Goal: Transaction & Acquisition: Purchase product/service

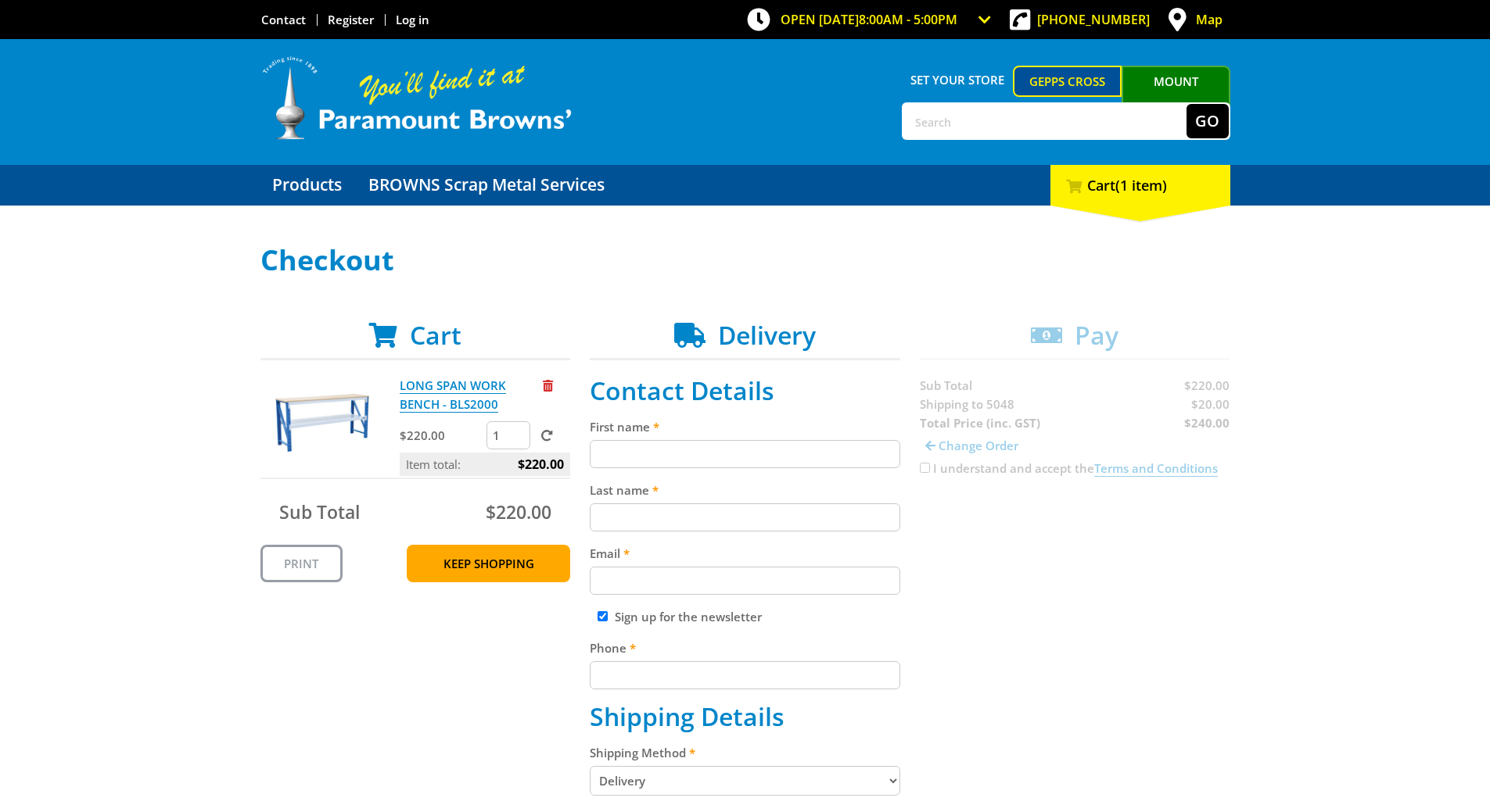
click at [681, 442] on input "First name" at bounding box center [745, 454] width 311 height 28
type input "Vanessa"
click at [609, 508] on input "Last name" at bounding box center [745, 518] width 311 height 28
type input "Nottle"
click at [639, 571] on input "Email" at bounding box center [745, 581] width 311 height 28
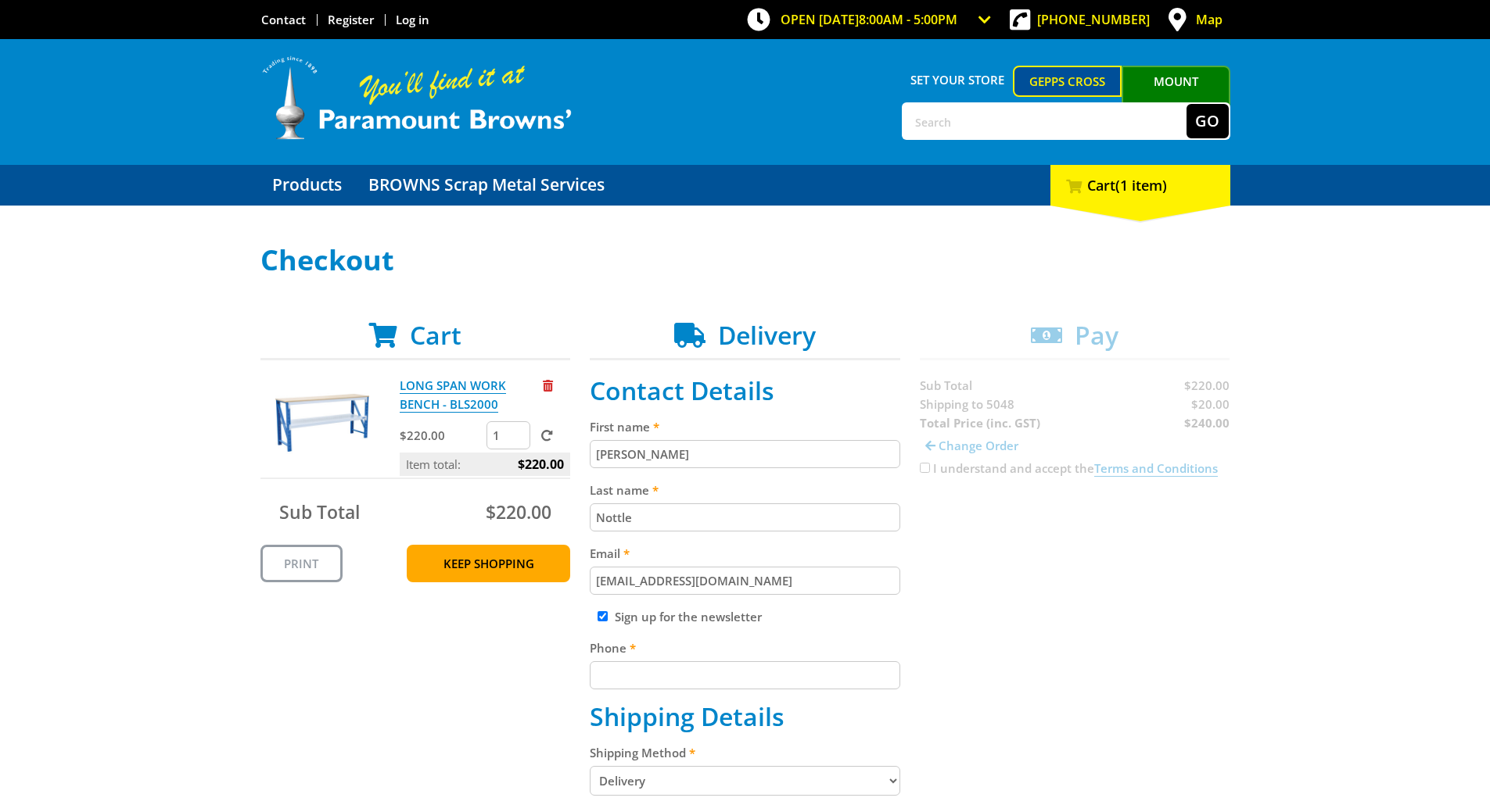
type input "nottlencls@gmail.com"
click at [599, 616] on input "Sign up for the newsletter" at bounding box center [603, 616] width 10 height 10
checkbox input "false"
click at [653, 679] on input "Phone" at bounding box center [745, 676] width 311 height 28
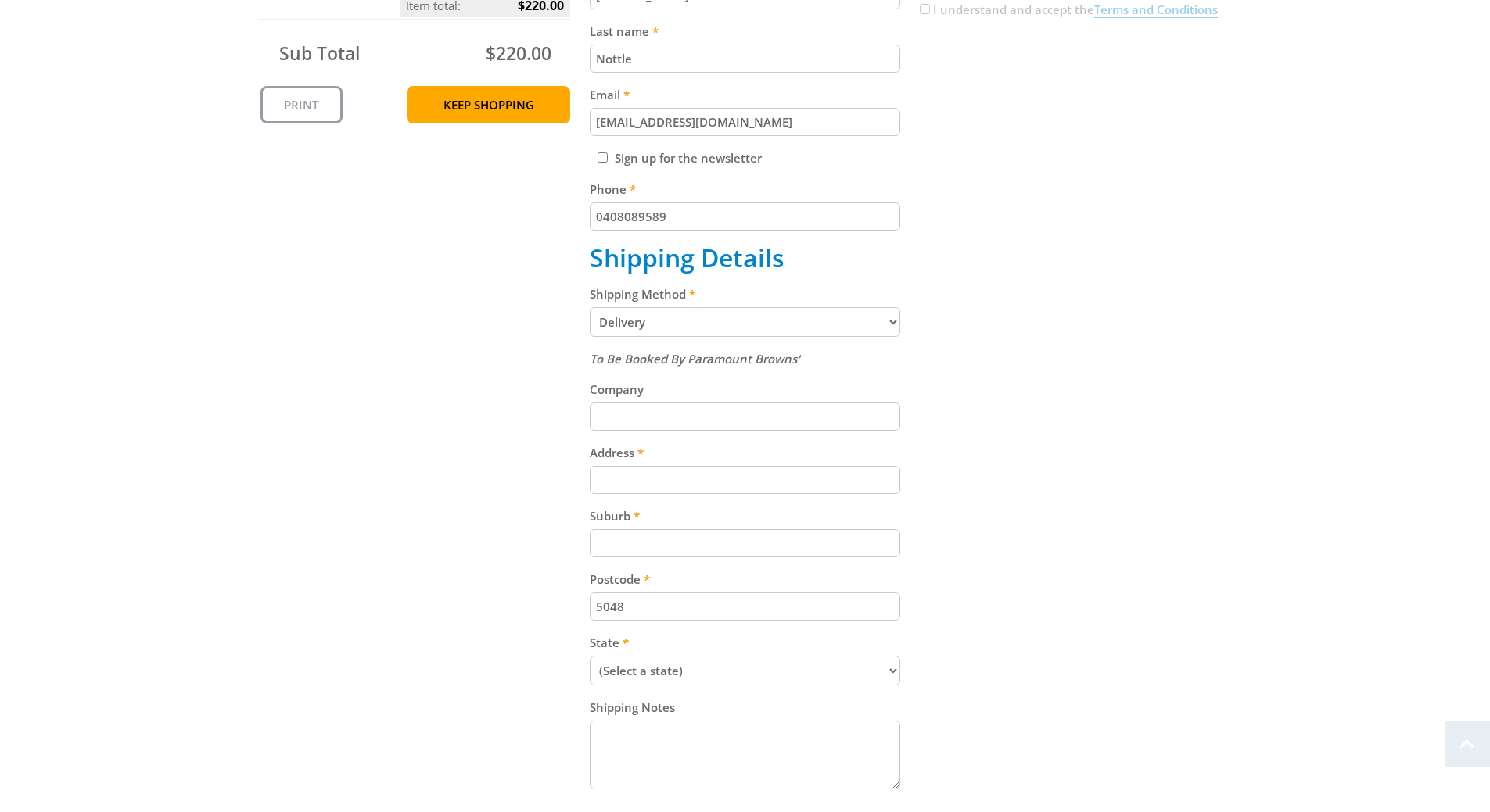
scroll to position [469, 0]
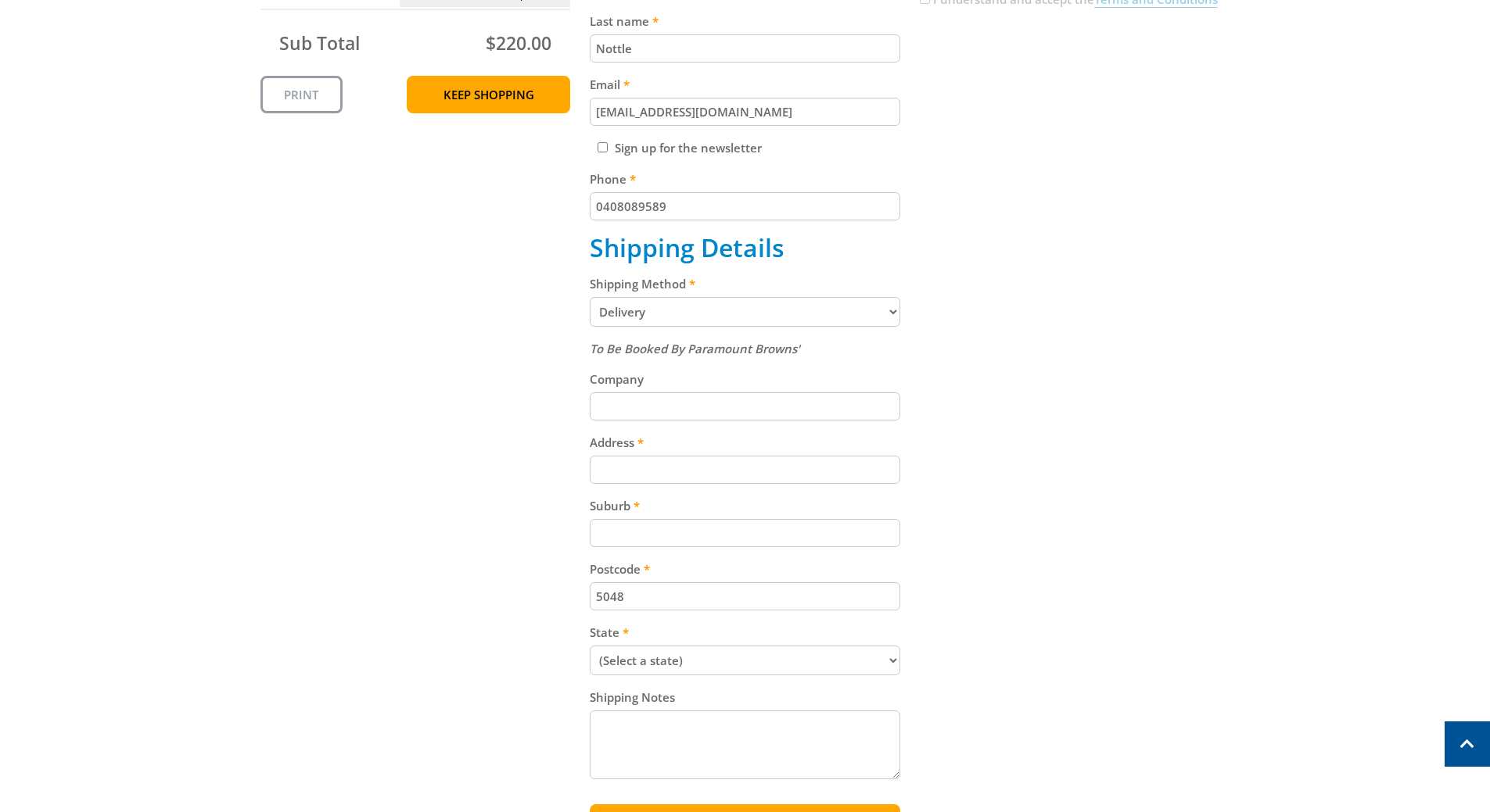
type input "0408089589"
click at [651, 465] on input "Address" at bounding box center [745, 470] width 311 height 28
type input "6A Seymour Grove"
click at [631, 530] on input "Suburb" at bounding box center [745, 533] width 311 height 28
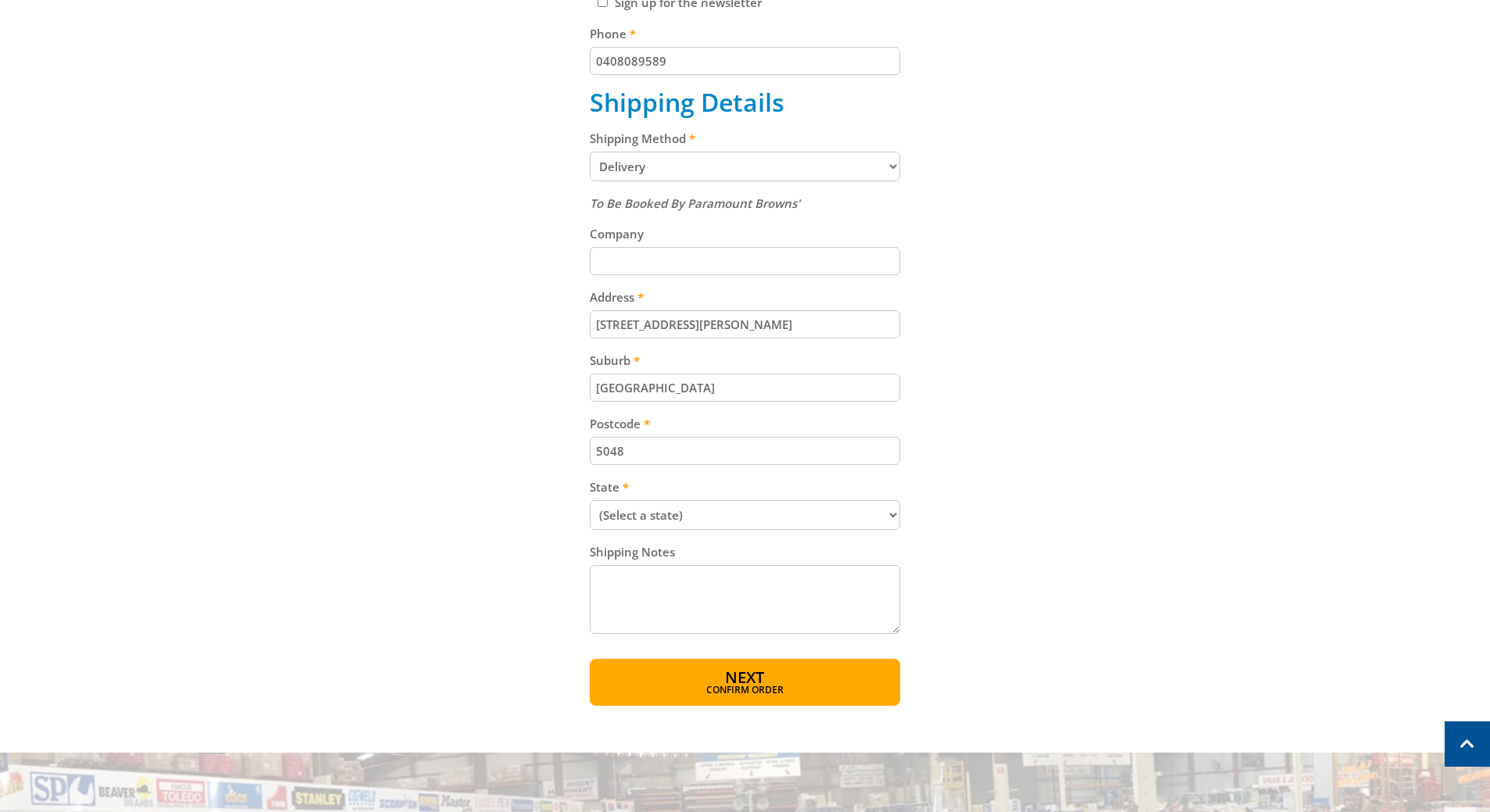
scroll to position [625, 0]
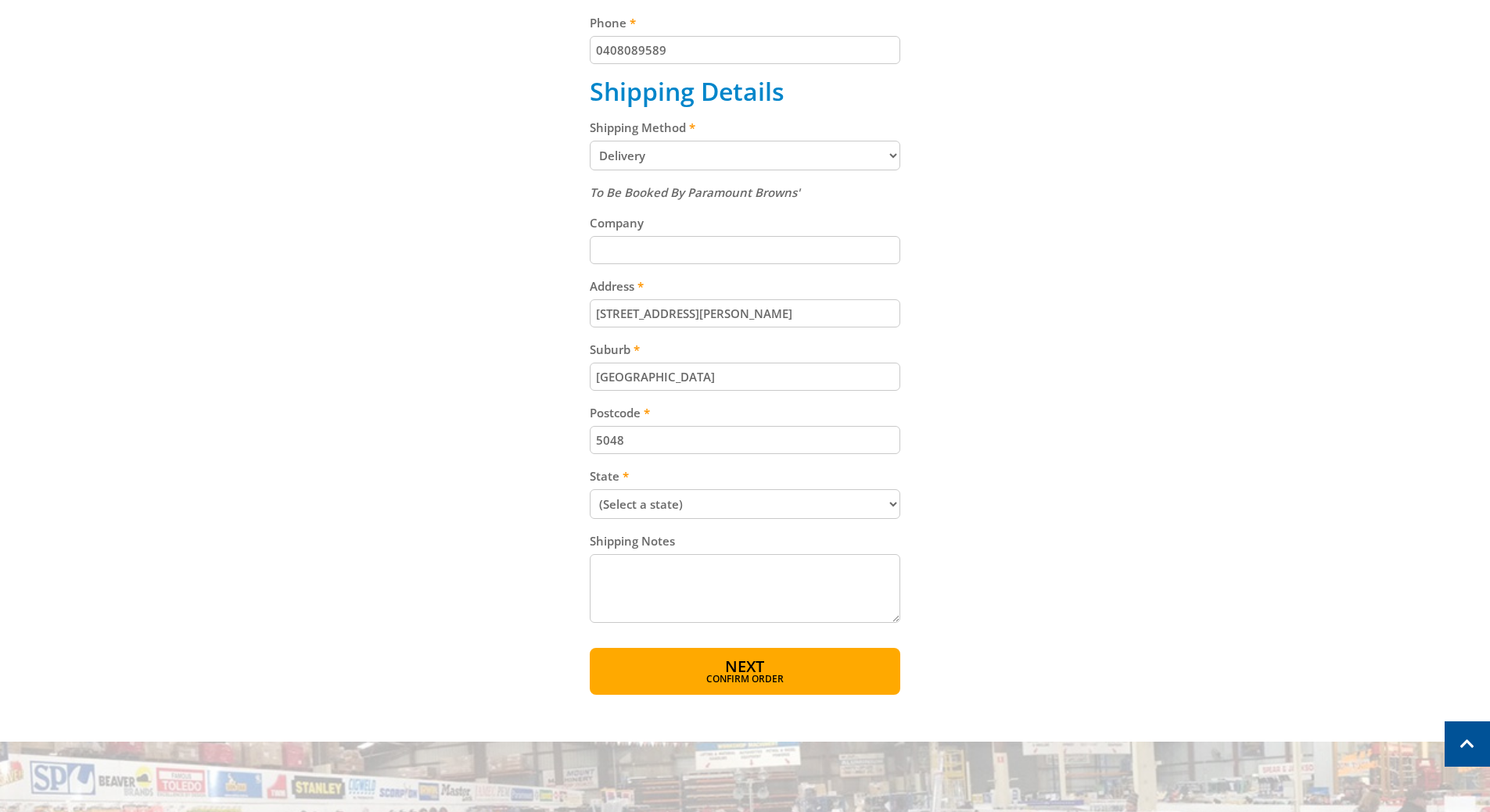
type input "Brighton"
click at [896, 502] on select "(Select a state) South Australia Victoria New South Wales Queensland Western Au…" at bounding box center [745, 505] width 311 height 30
select select "SA"
click at [590, 490] on select "(Select a state) South Australia Victoria New South Wales Queensland Western Au…" at bounding box center [745, 505] width 311 height 30
click at [792, 683] on span "Confirm order" at bounding box center [745, 681] width 243 height 9
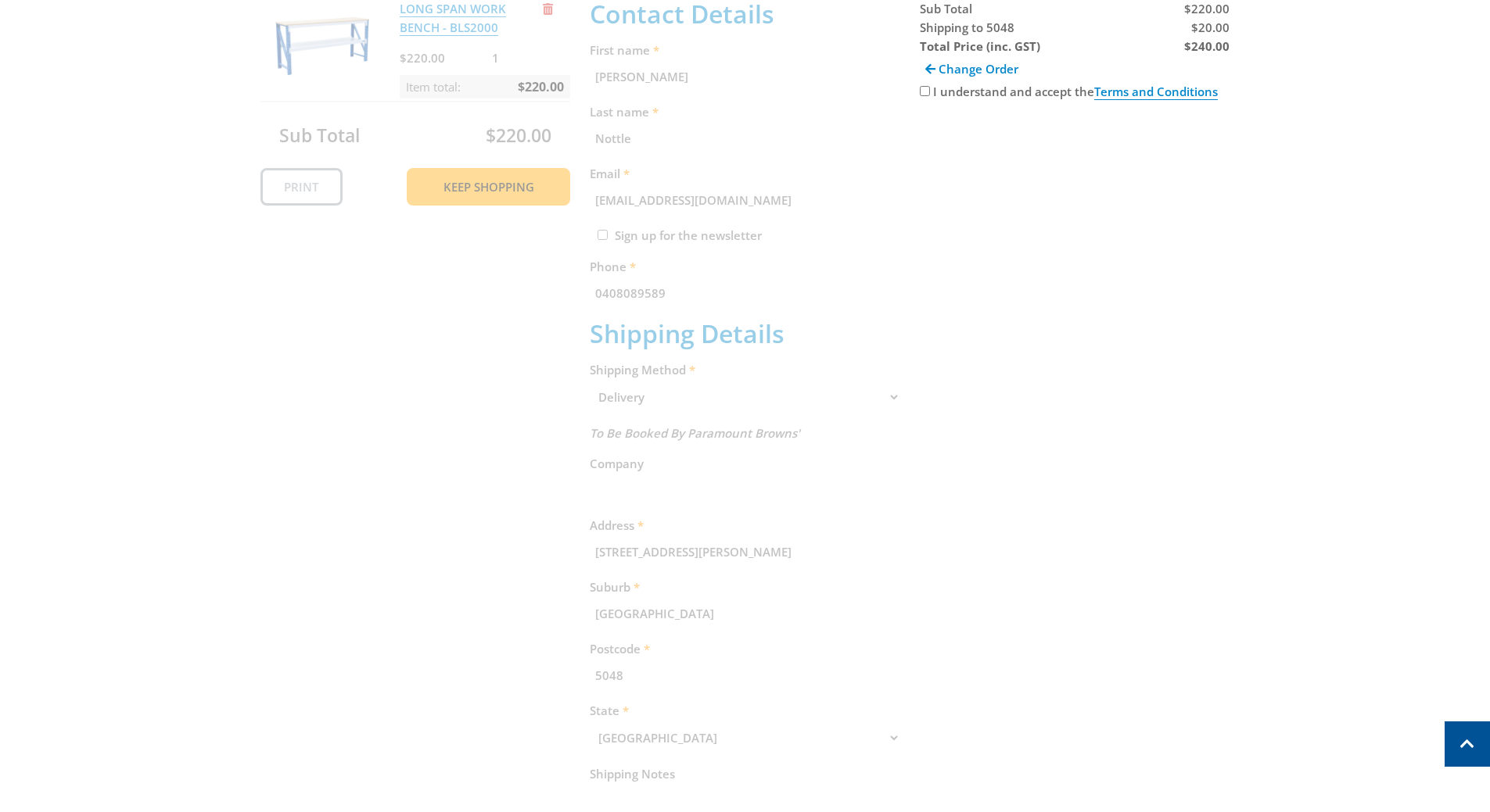
scroll to position [321, 0]
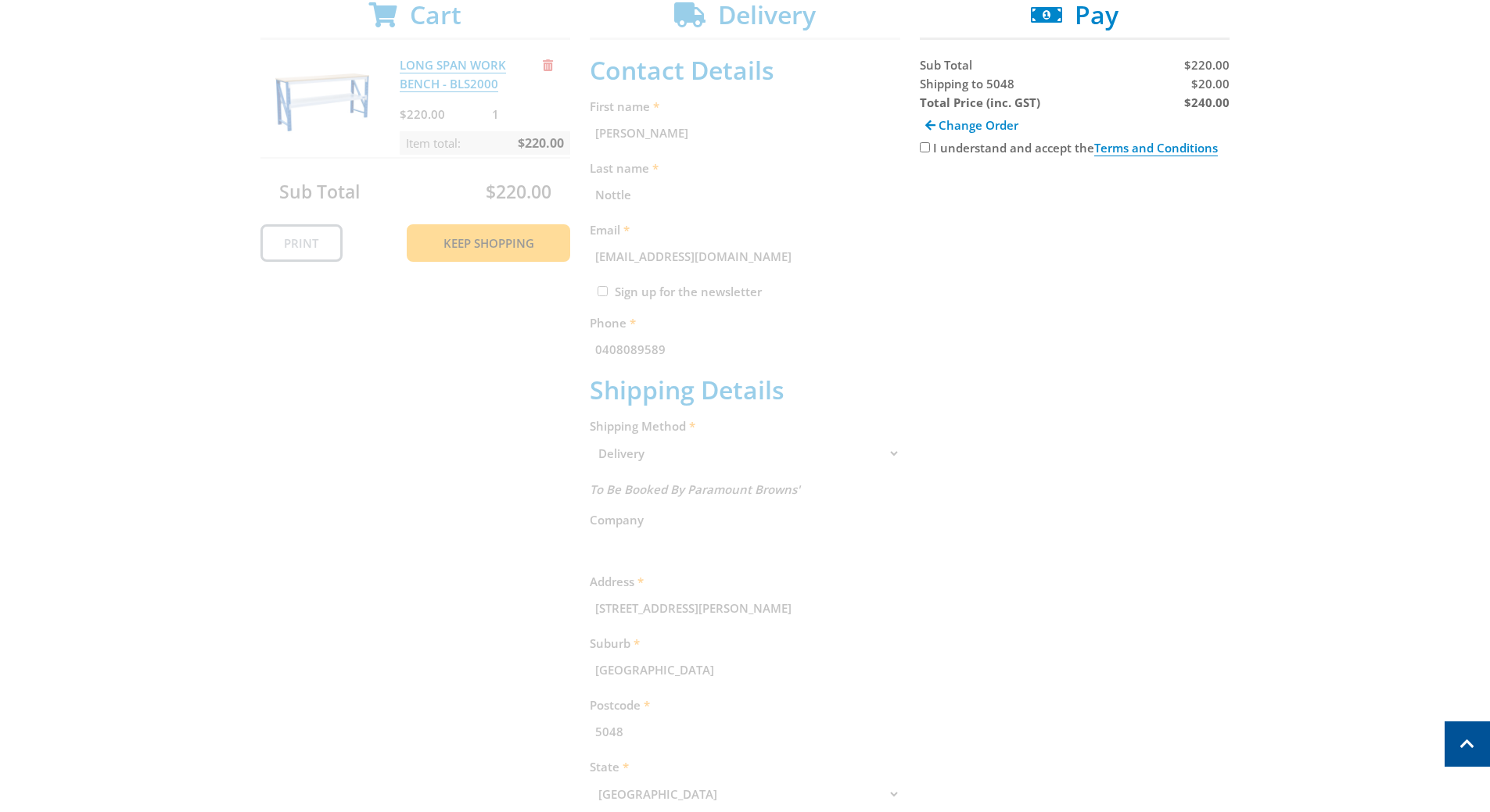
click at [928, 147] on input "I understand and accept the Terms and Conditions" at bounding box center [924, 147] width 10 height 10
checkbox input "true"
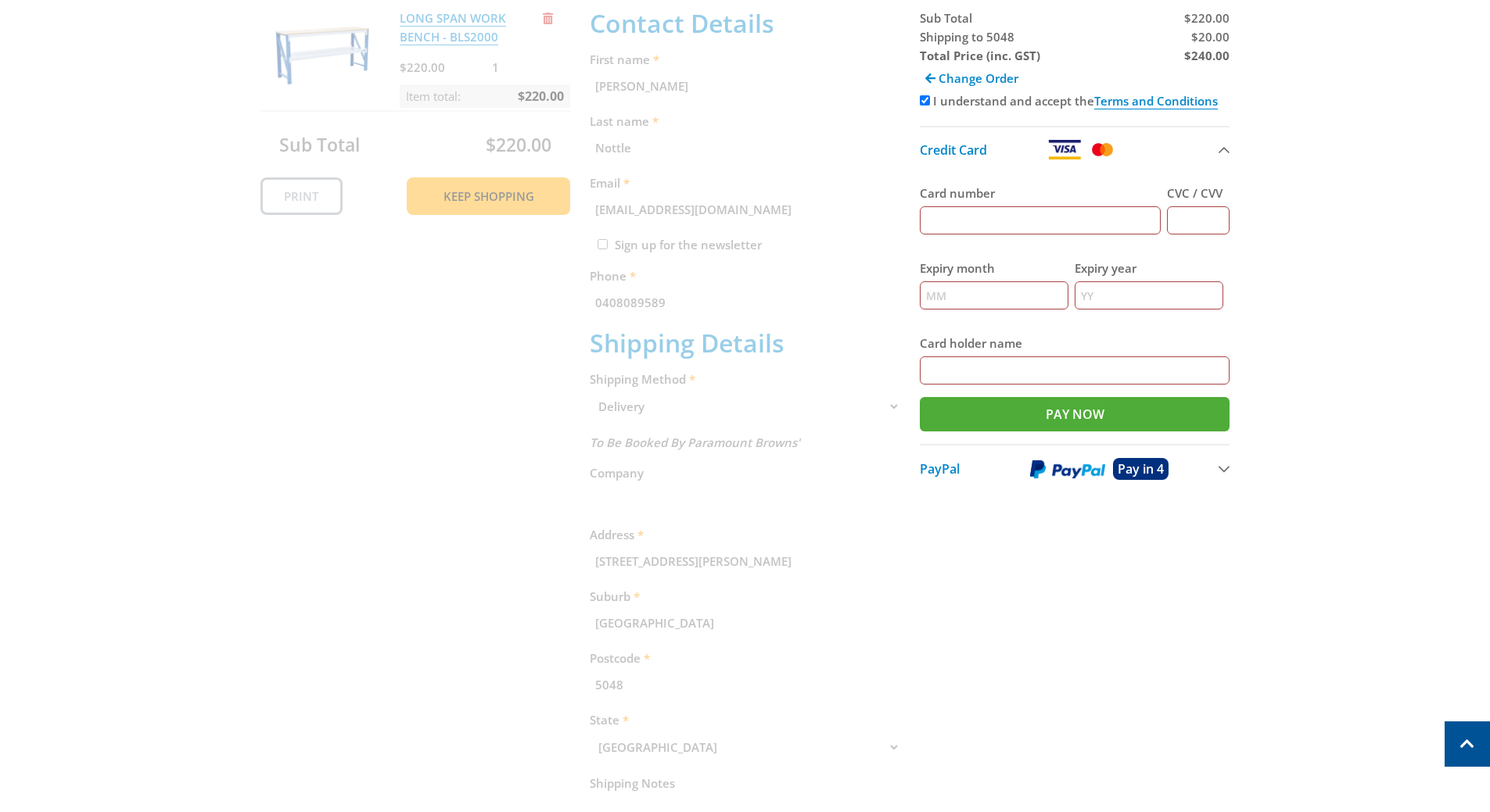
scroll to position [399, 0]
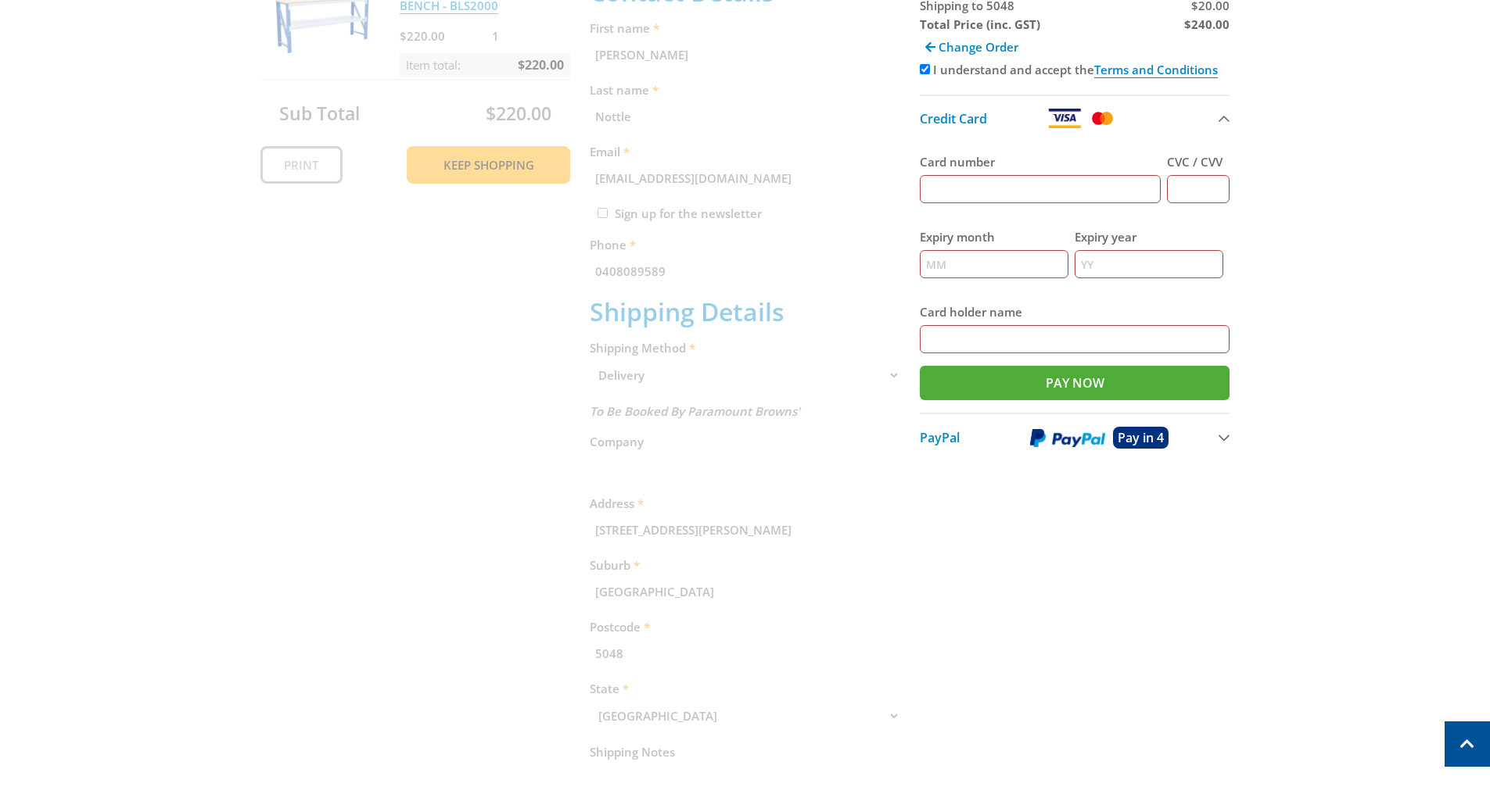
click at [935, 184] on input "Card number" at bounding box center [1040, 189] width 241 height 28
type input "4530303003408654"
click at [1203, 178] on input "CVC / CVV" at bounding box center [1197, 189] width 62 height 28
type input "1"
type input "483"
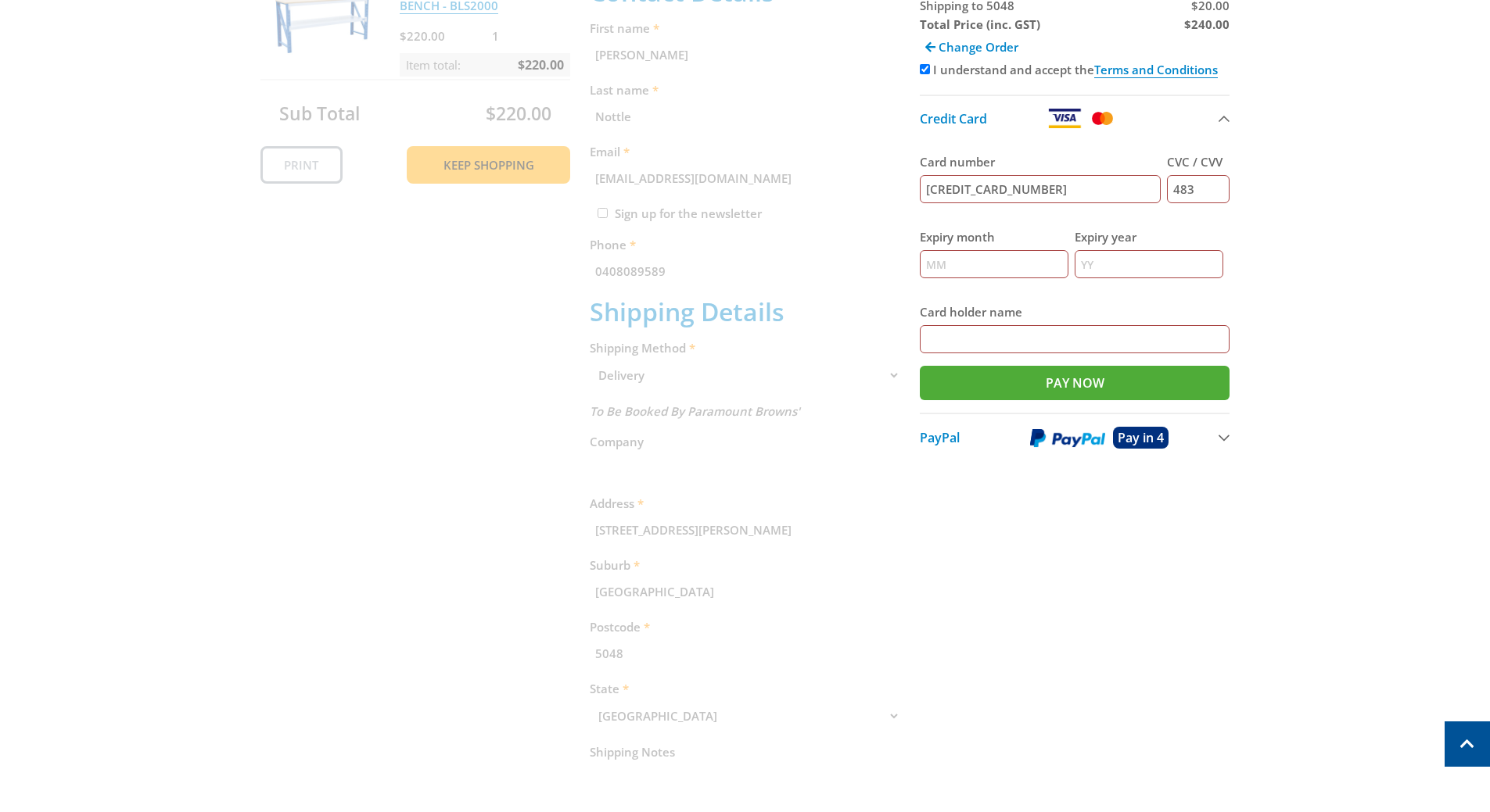
click at [984, 251] on input "Expiry month" at bounding box center [994, 264] width 148 height 28
type input "12"
click at [1088, 262] on input "Expiry year" at bounding box center [1148, 264] width 148 height 28
type input "26"
click at [972, 333] on input "Card holder name" at bounding box center [1075, 339] width 311 height 28
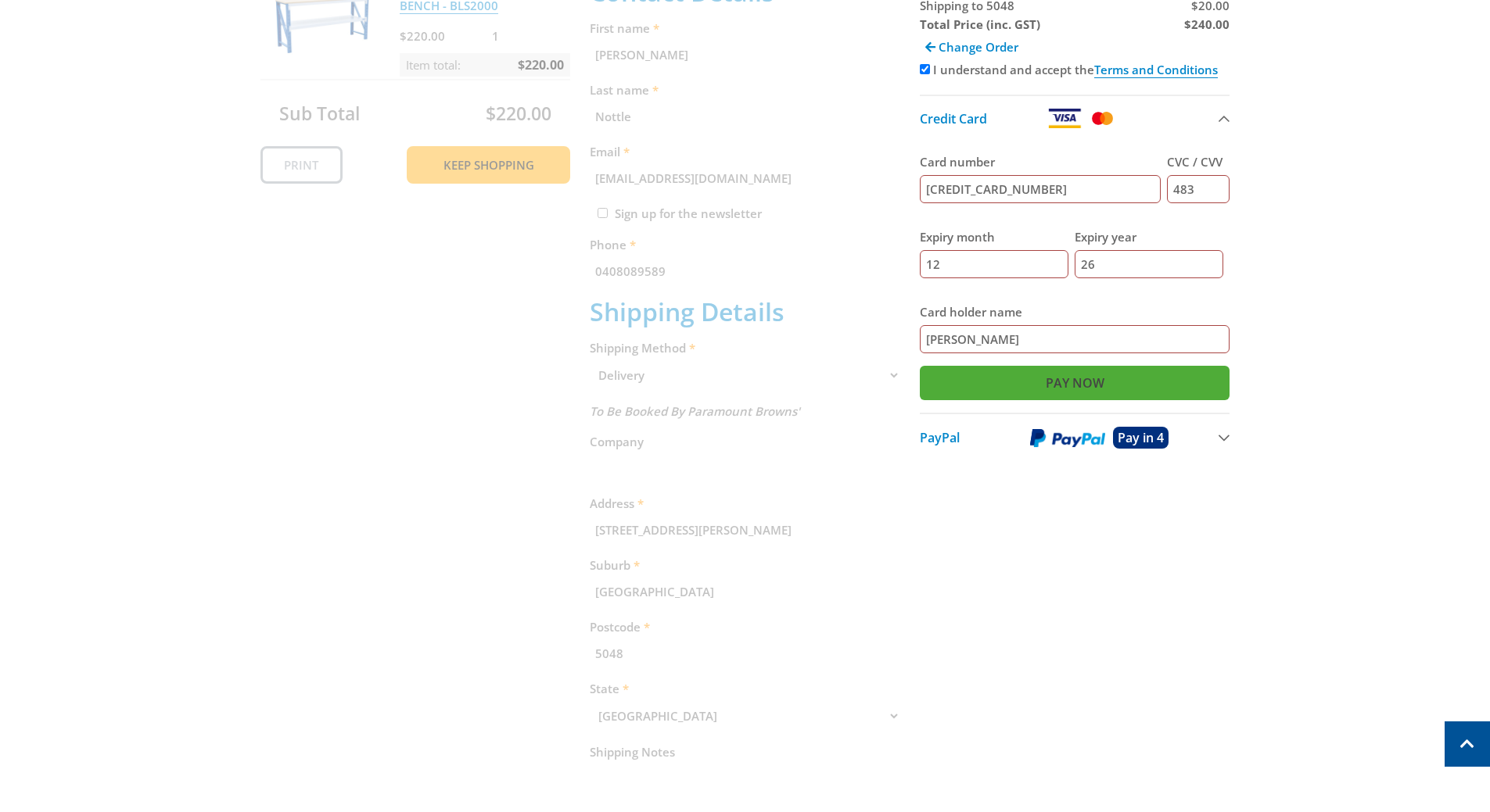
type input "Vanessa Nottle"
click at [1129, 380] on input "Pay Now" at bounding box center [1075, 383] width 311 height 35
type input "Paying..."
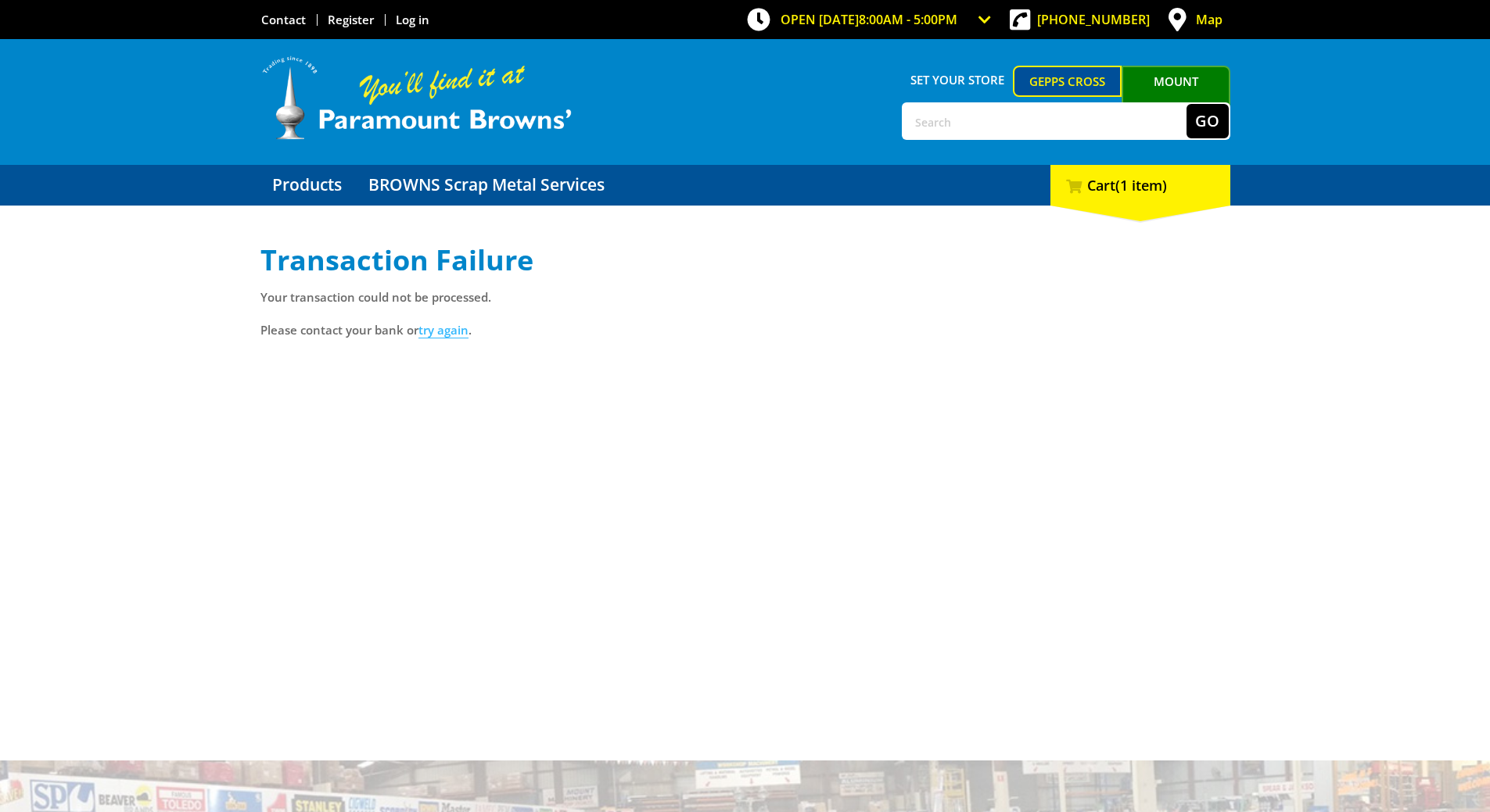
click at [454, 332] on link "try again" at bounding box center [443, 330] width 50 height 17
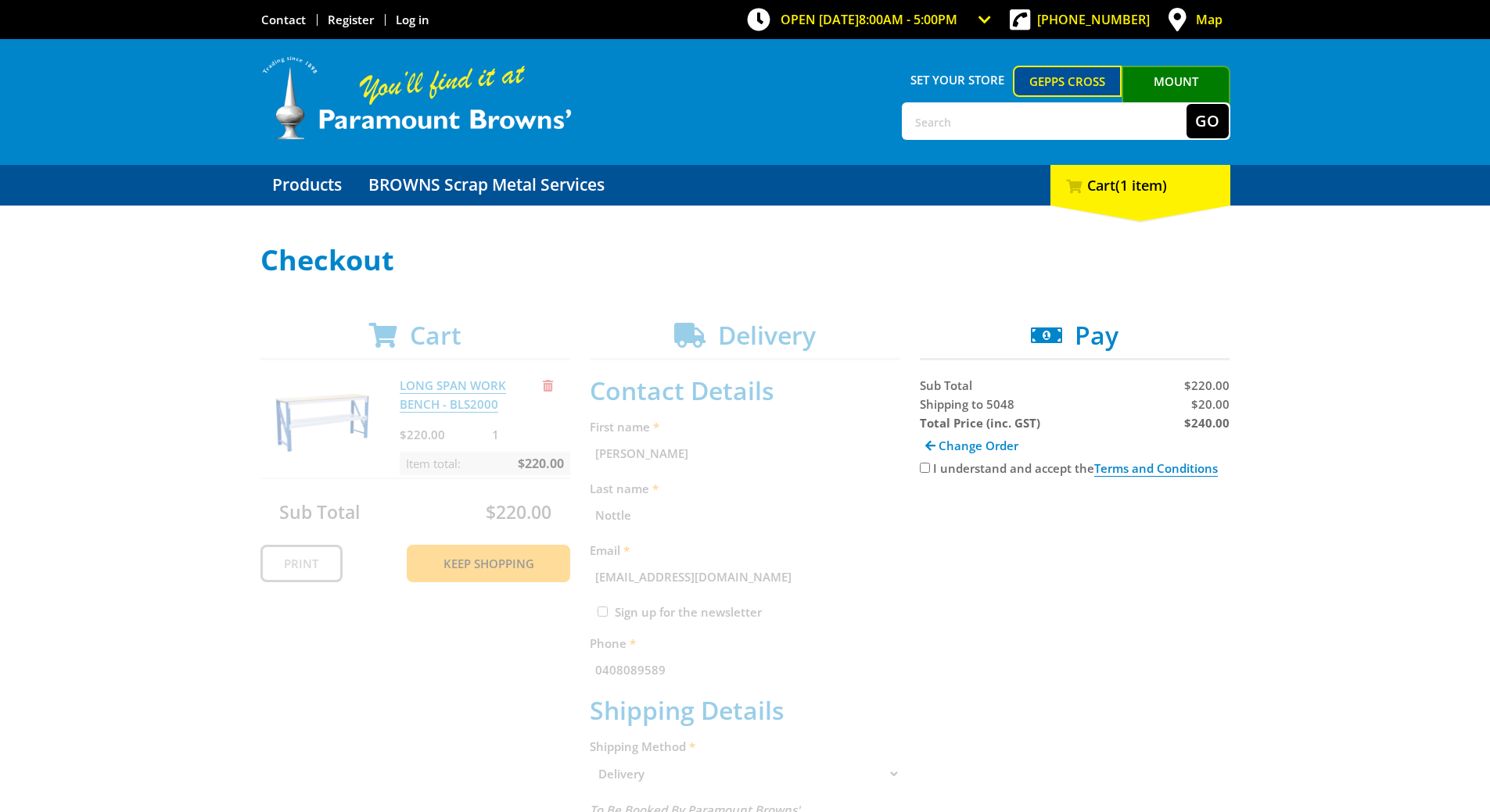
click at [925, 467] on input "I understand and accept the Terms and Conditions" at bounding box center [924, 467] width 10 height 10
checkbox input "true"
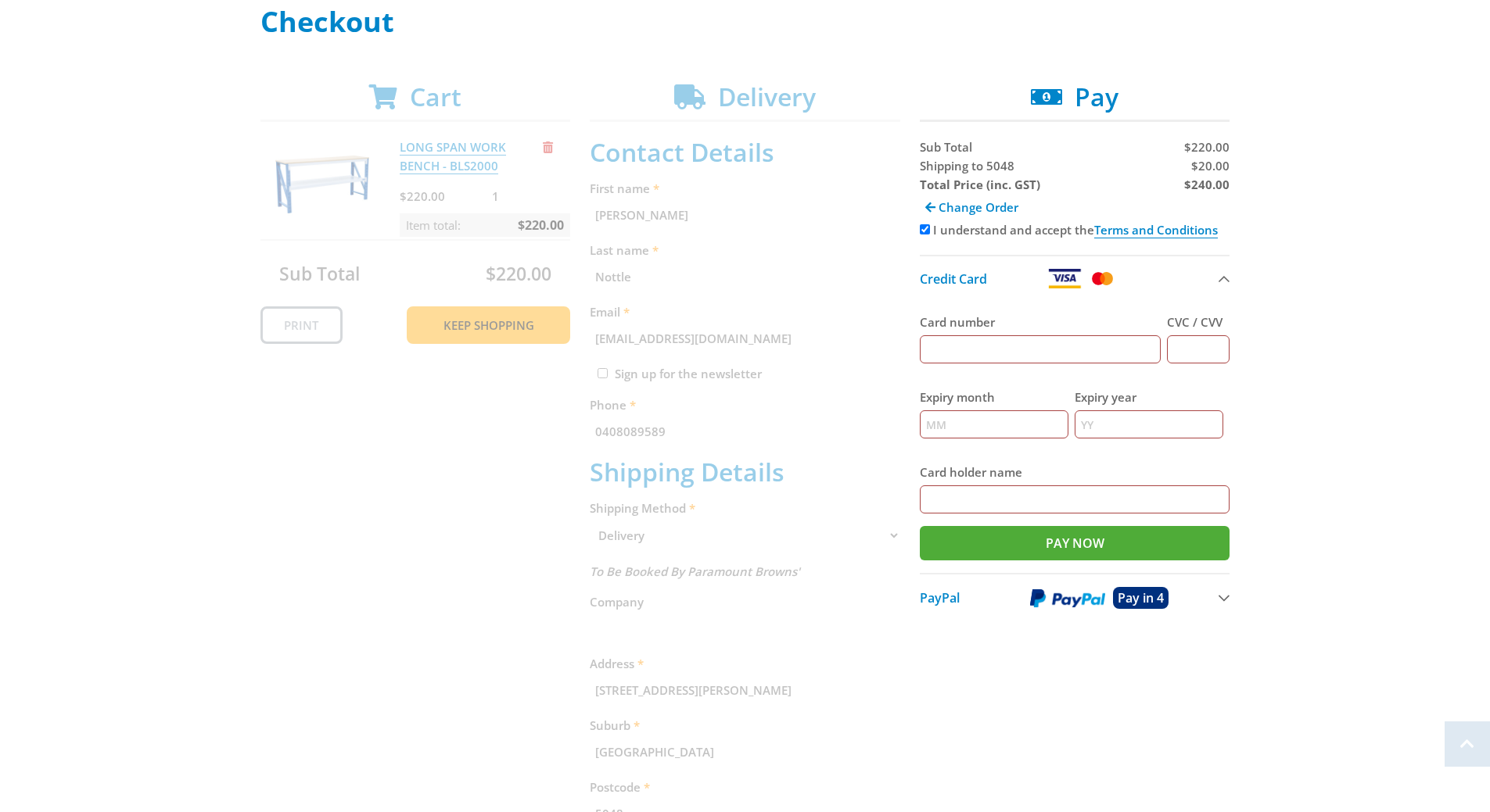
scroll to position [313, 0]
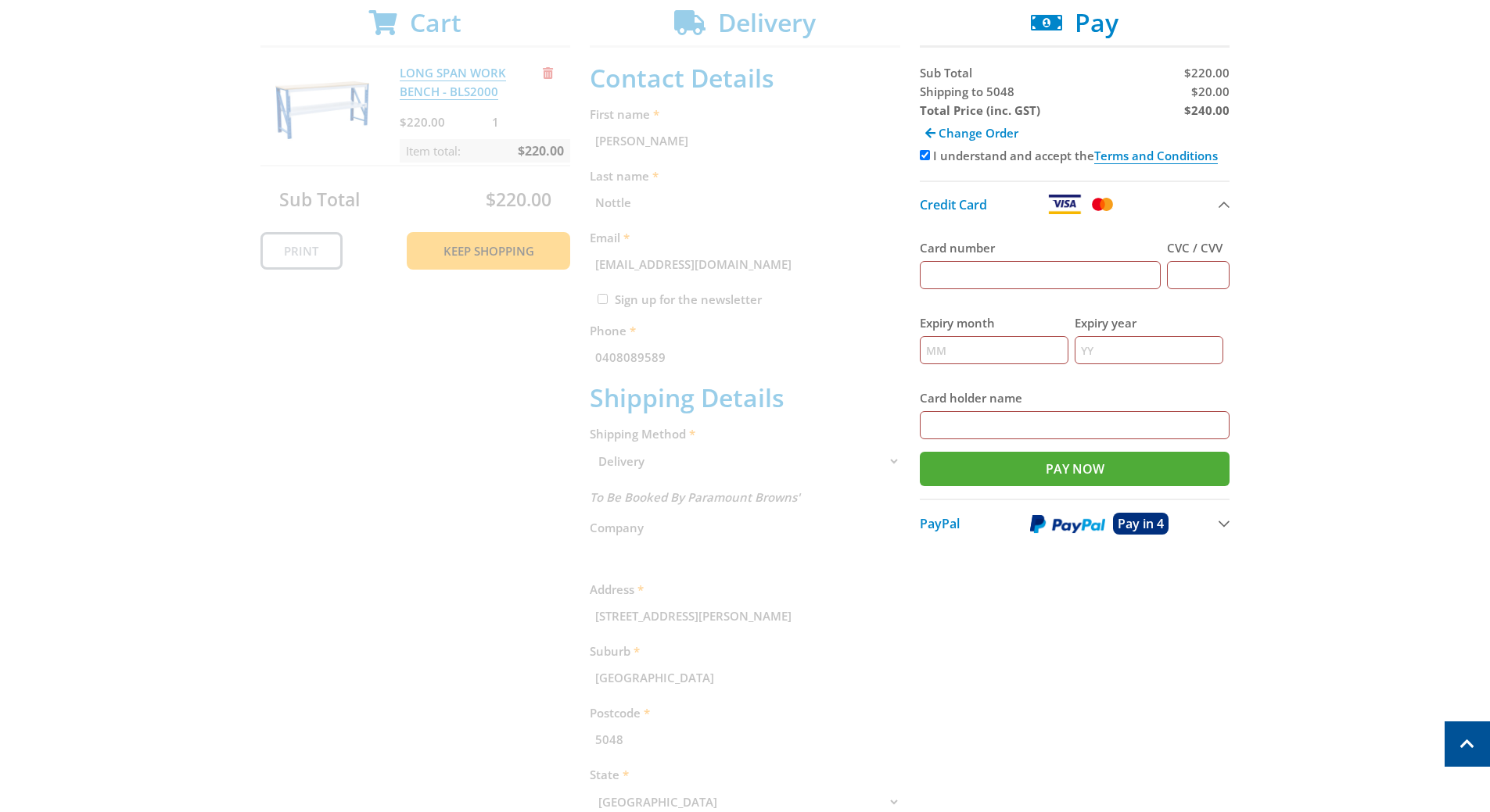
click at [965, 268] on input "Card number" at bounding box center [1040, 275] width 241 height 28
type input "4530303003408654"
click at [1190, 277] on input "CVC / CVV" at bounding box center [1197, 275] width 62 height 28
type input "483"
click at [956, 350] on input "Expiry month" at bounding box center [994, 350] width 148 height 28
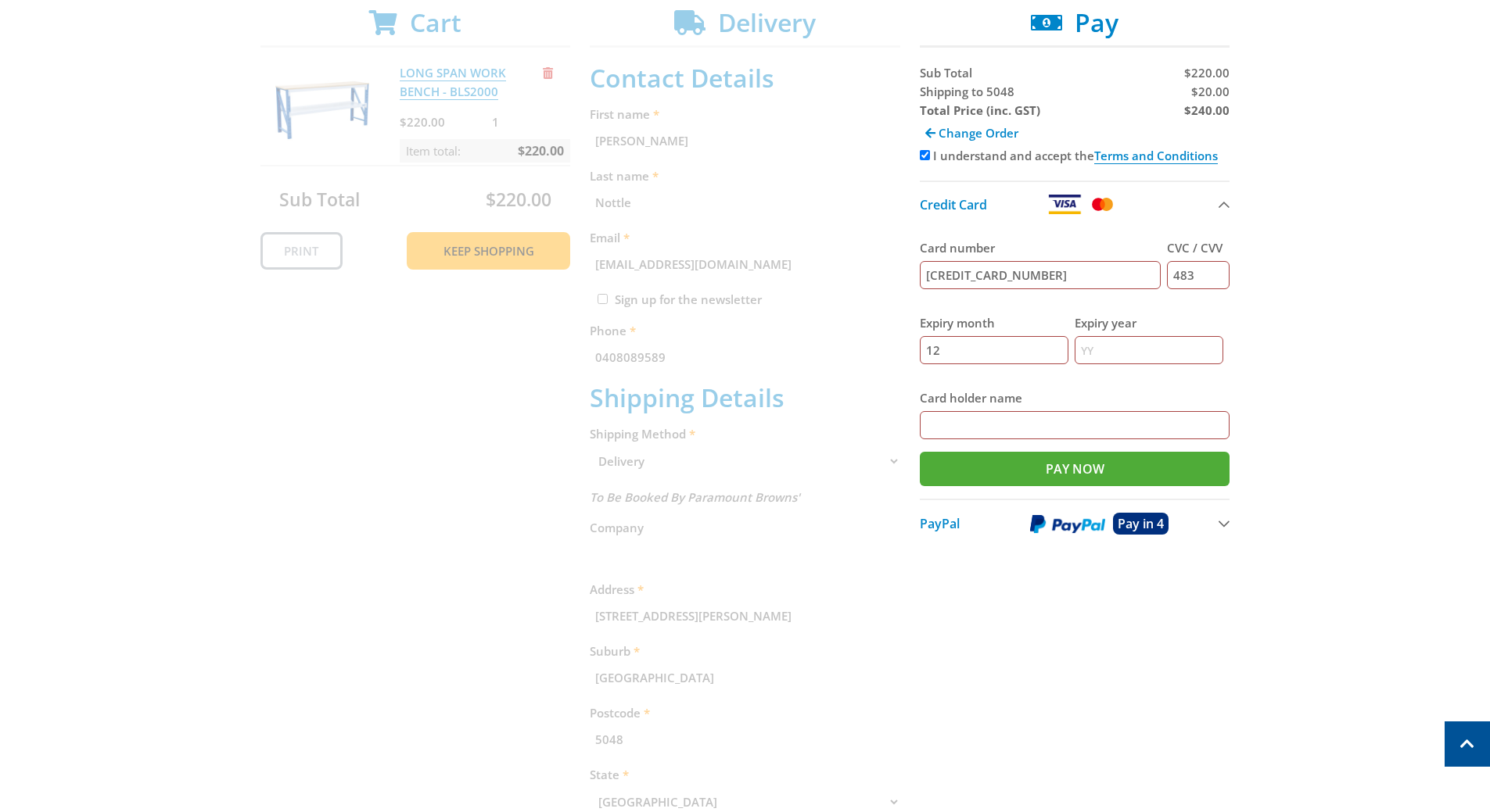
type input "12"
click at [1109, 348] on input "Expiry year" at bounding box center [1148, 350] width 148 height 28
type input "26"
click at [984, 415] on input "Card holder name" at bounding box center [1075, 426] width 311 height 28
type input "Vanessa Nottle"
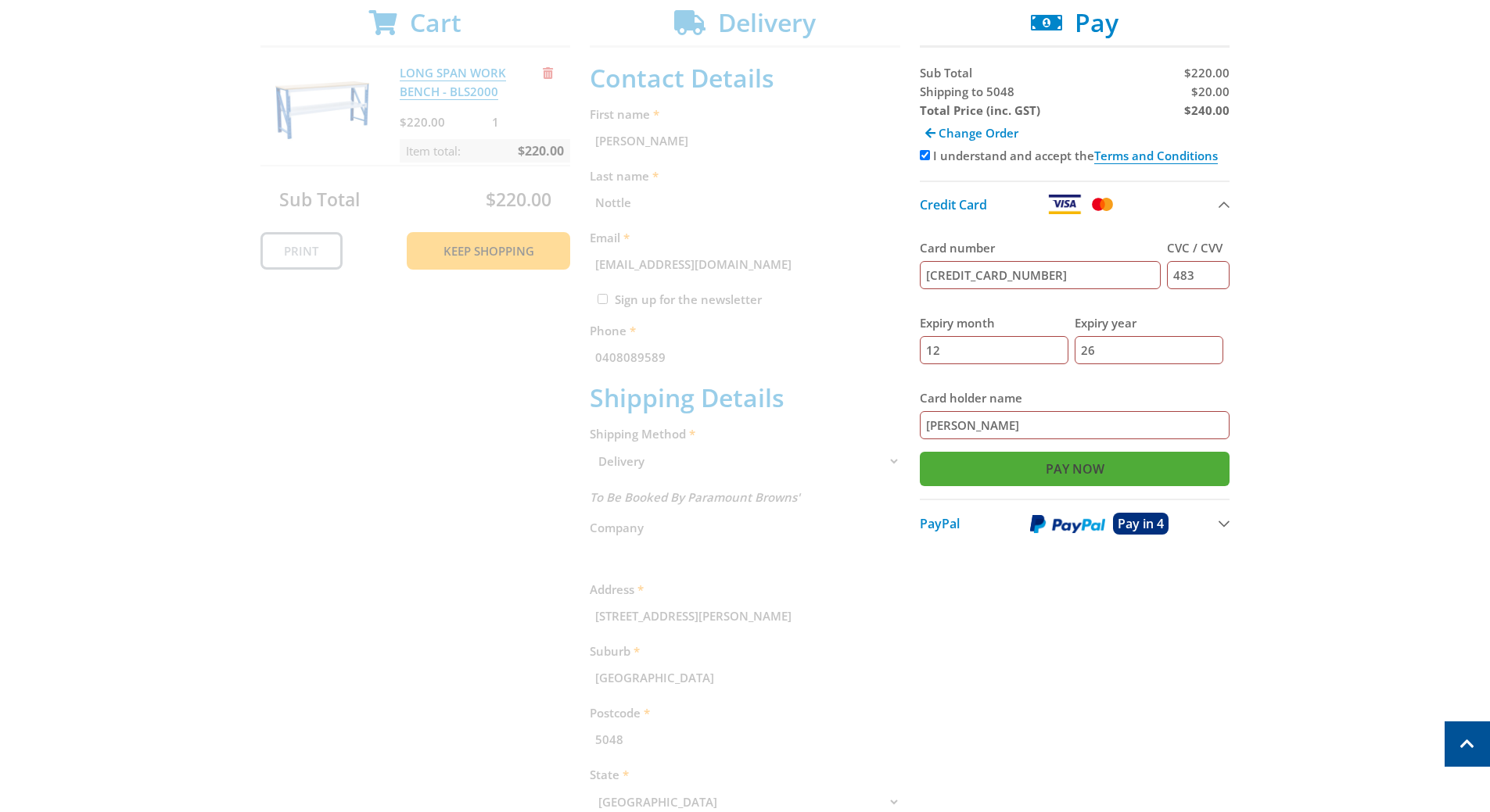
click at [1147, 462] on input "Pay Now" at bounding box center [1075, 469] width 311 height 35
type input "Paying..."
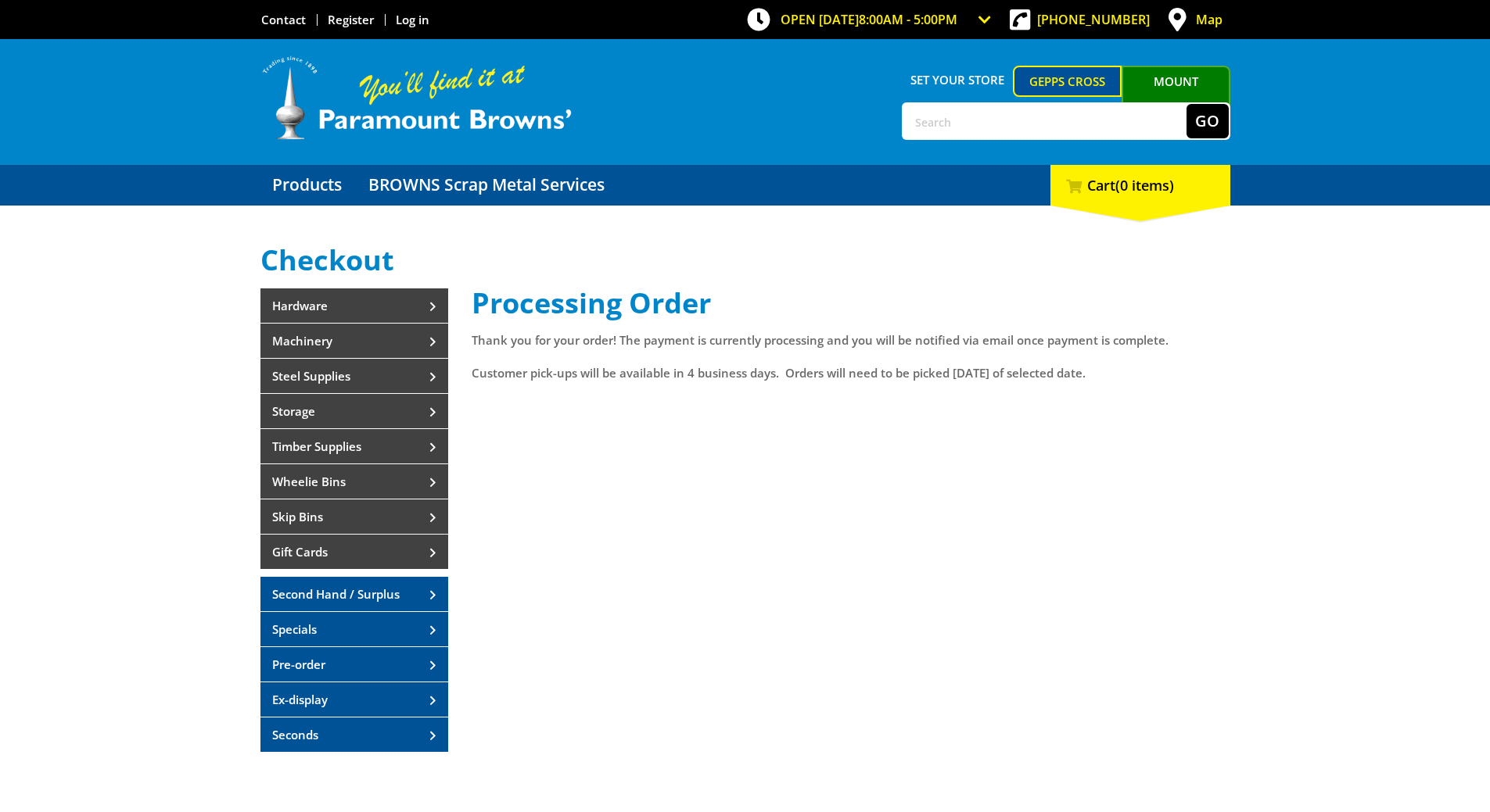
click at [1002, 520] on div "Processing Order Thank you for your order! The payment is currently processing …" at bounding box center [851, 527] width 759 height 480
